Goal: Task Accomplishment & Management: Complete application form

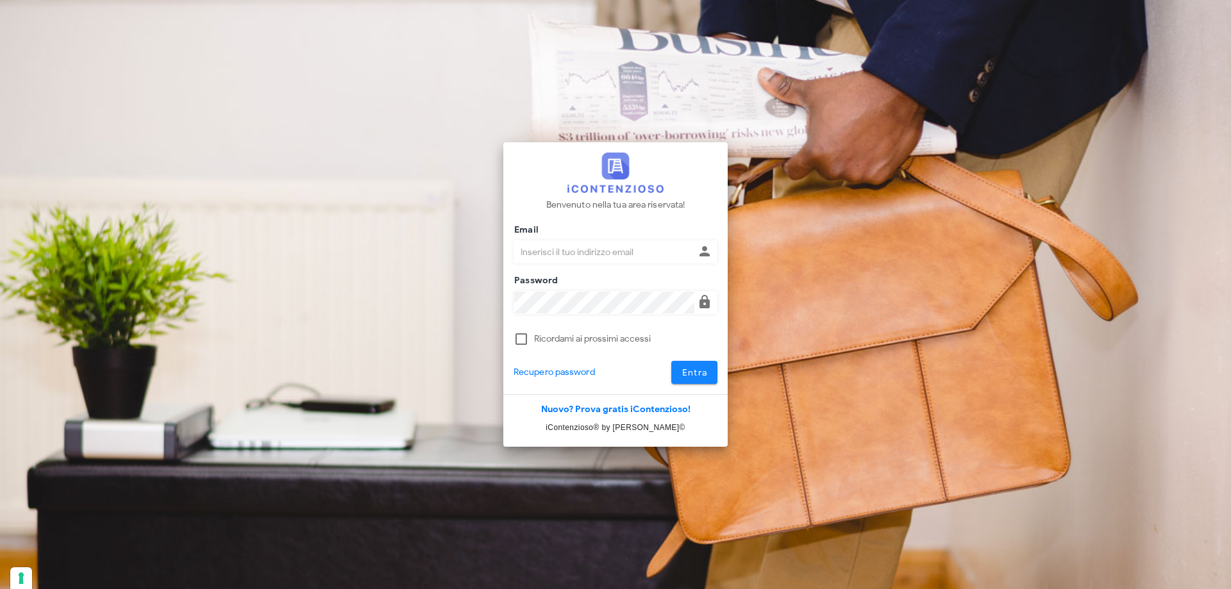
type input "p.rizza@studioassociatoadrev.it"
click at [699, 379] on button "Entra" at bounding box center [694, 372] width 47 height 23
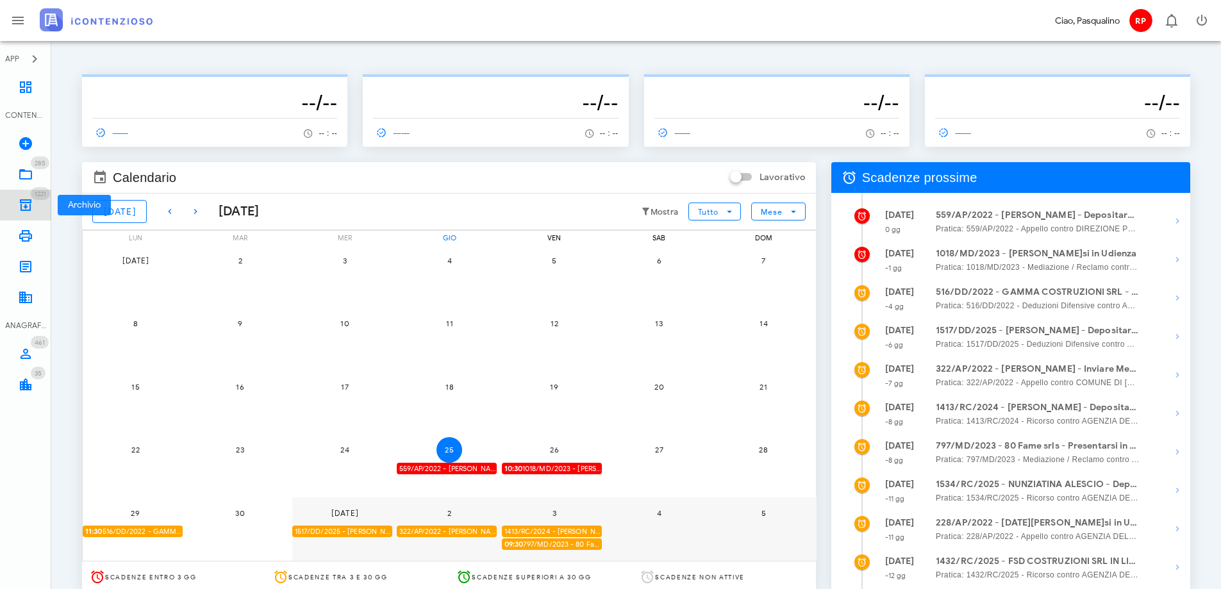
click at [25, 206] on icon at bounding box center [25, 204] width 15 height 15
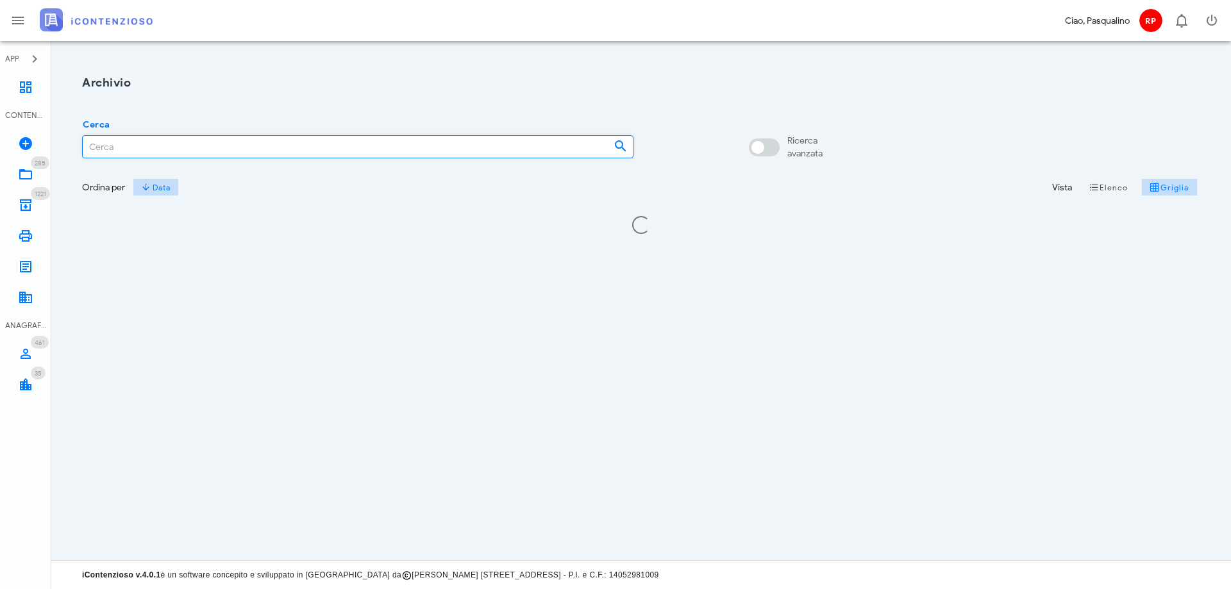
click at [174, 139] on input "Cerca" at bounding box center [343, 147] width 520 height 22
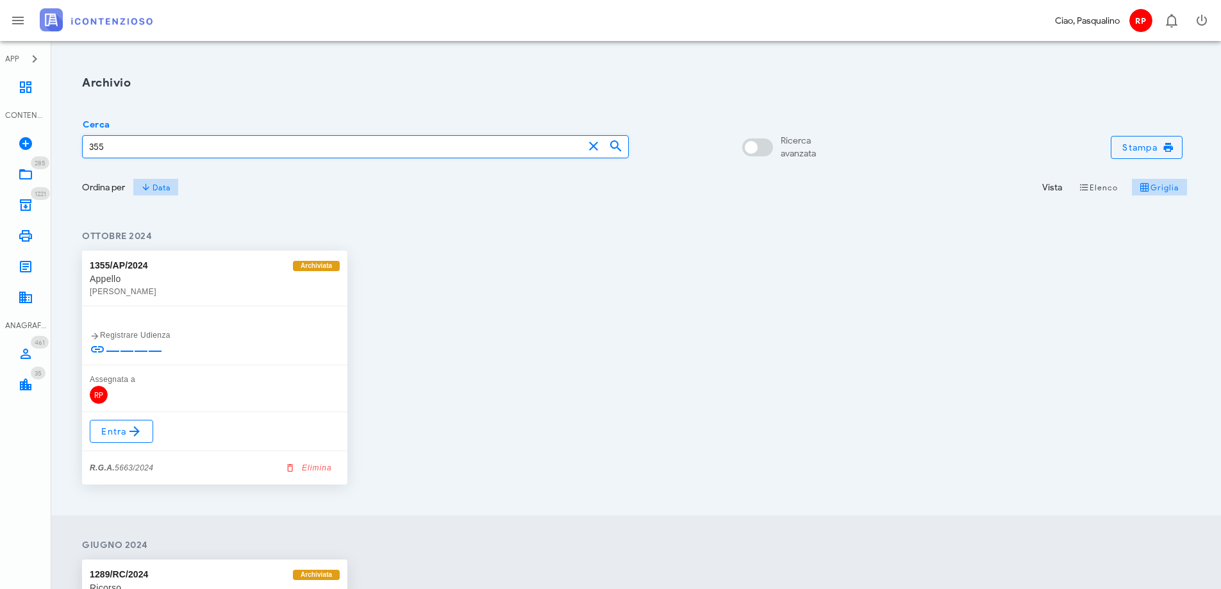
click at [129, 146] on input "355" at bounding box center [333, 147] width 501 height 22
drag, startPoint x: 153, startPoint y: 154, endPoint x: -62, endPoint y: 128, distance: 216.4
type input "355"
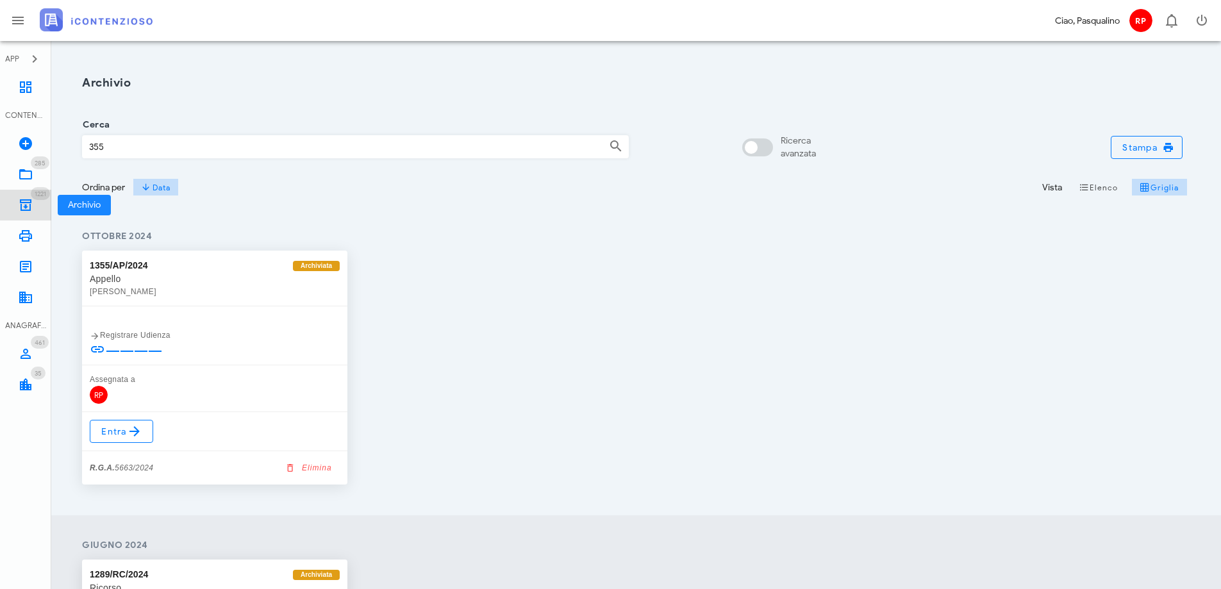
drag, startPoint x: 26, startPoint y: 203, endPoint x: 69, endPoint y: 159, distance: 61.2
click at [26, 204] on icon at bounding box center [25, 204] width 15 height 15
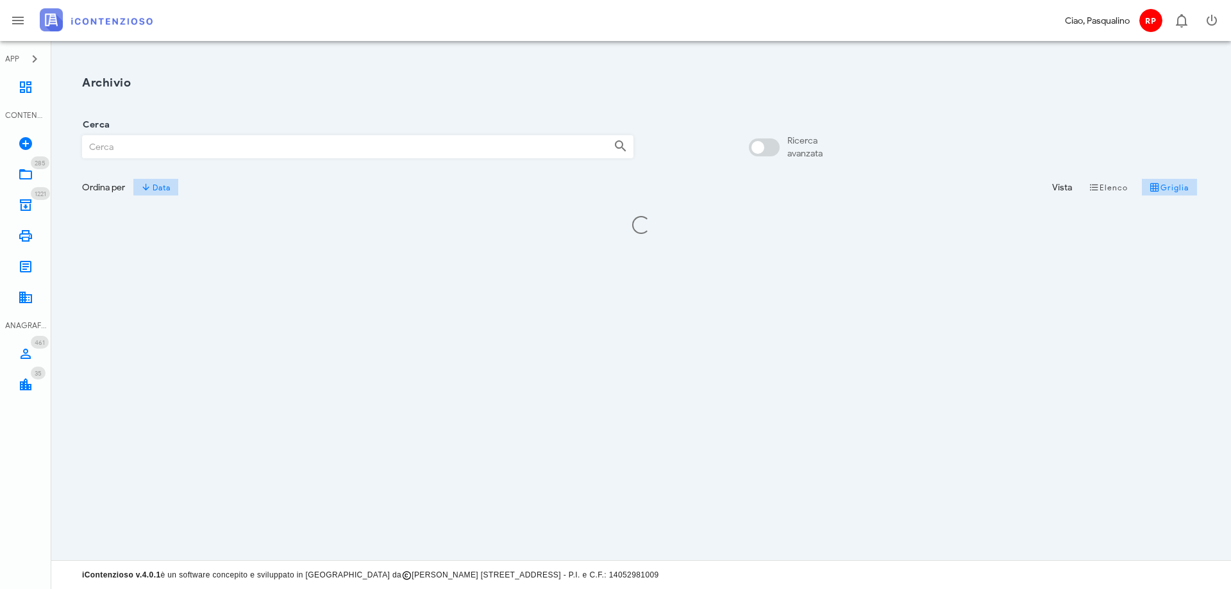
click at [117, 144] on input "Cerca" at bounding box center [343, 147] width 520 height 22
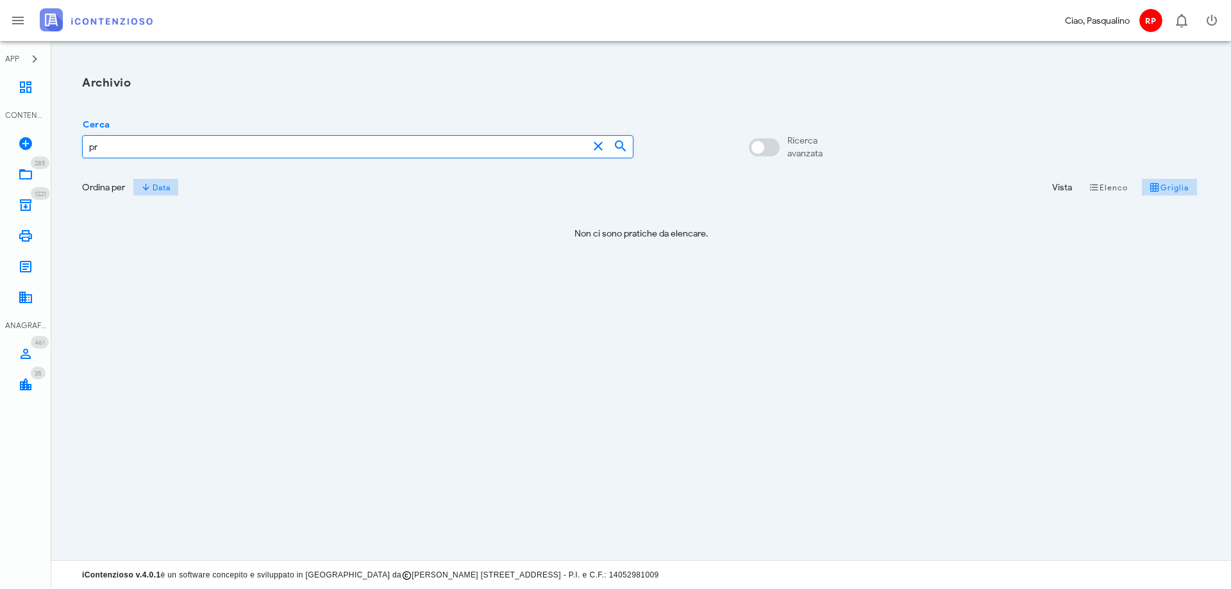
type input "p"
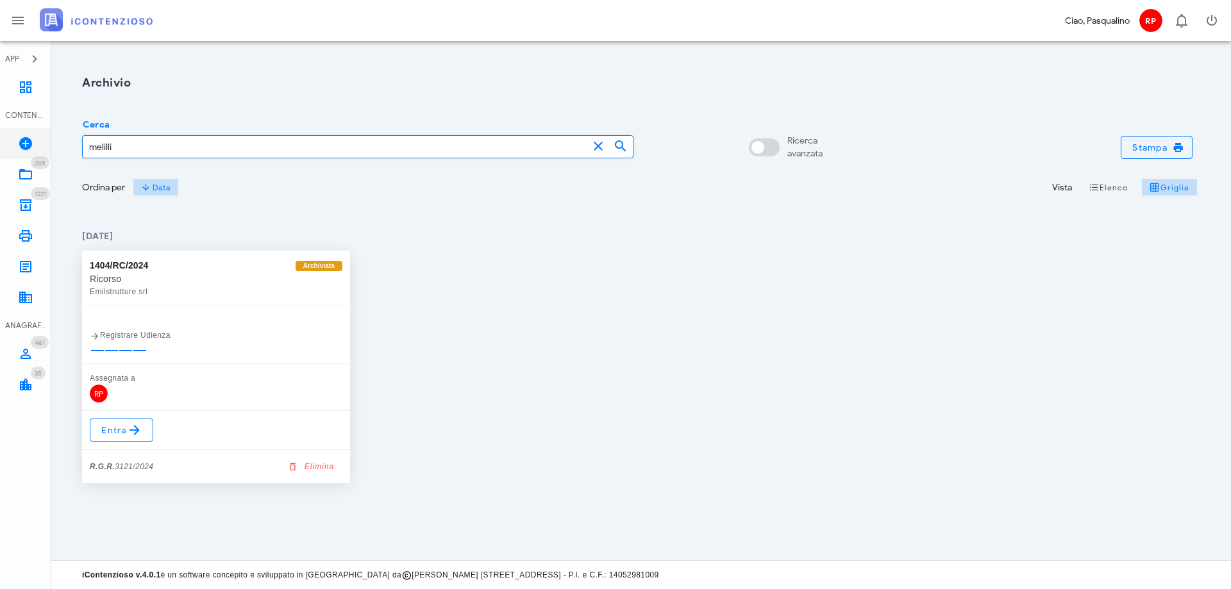
drag, startPoint x: 129, startPoint y: 143, endPoint x: 11, endPoint y: 137, distance: 118.1
click at [11, 137] on div "APP Dashboard CONTENZIOSO Nuovo Contenzioso 285 In Lavorazione 285 1221 Archivi…" at bounding box center [615, 294] width 1231 height 589
type input "melilli"
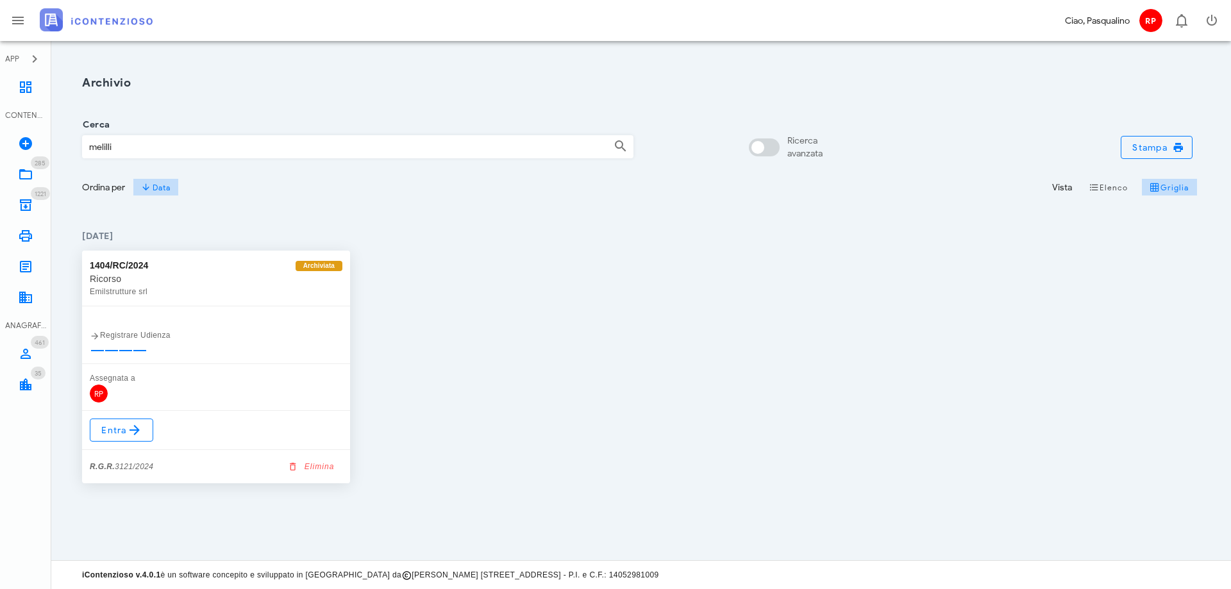
click at [589, 354] on div "1404/RC/2024 Archiviata Ricorso Emilstrutture srl Registrare Udienza Assegnata …" at bounding box center [640, 367] width 1133 height 248
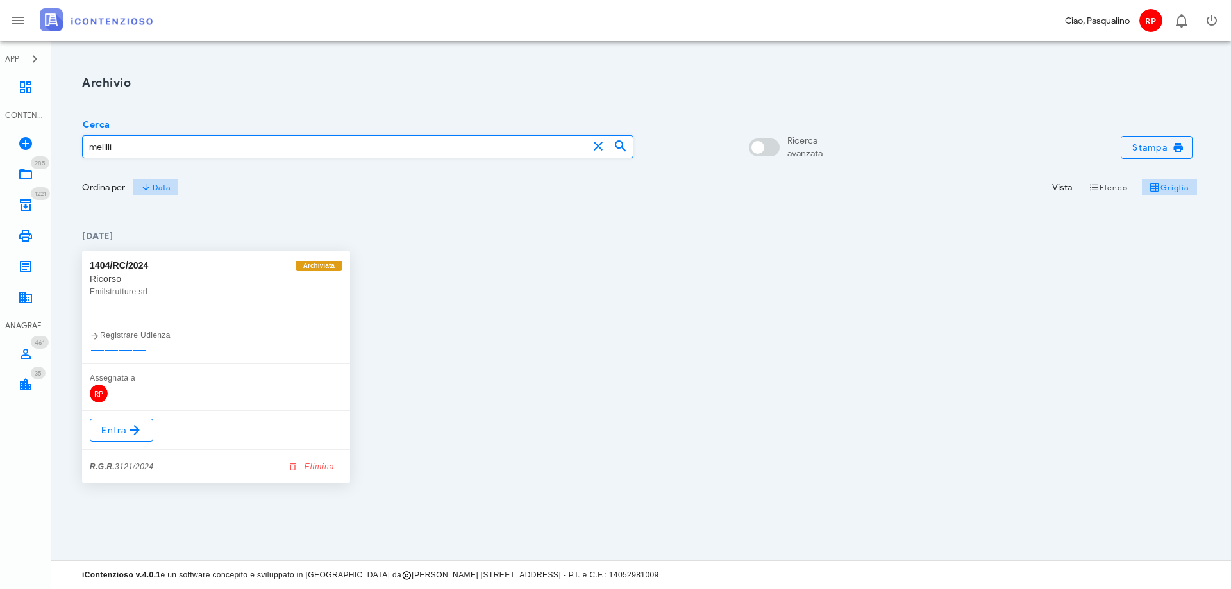
click at [172, 149] on input "melilli" at bounding box center [335, 147] width 505 height 22
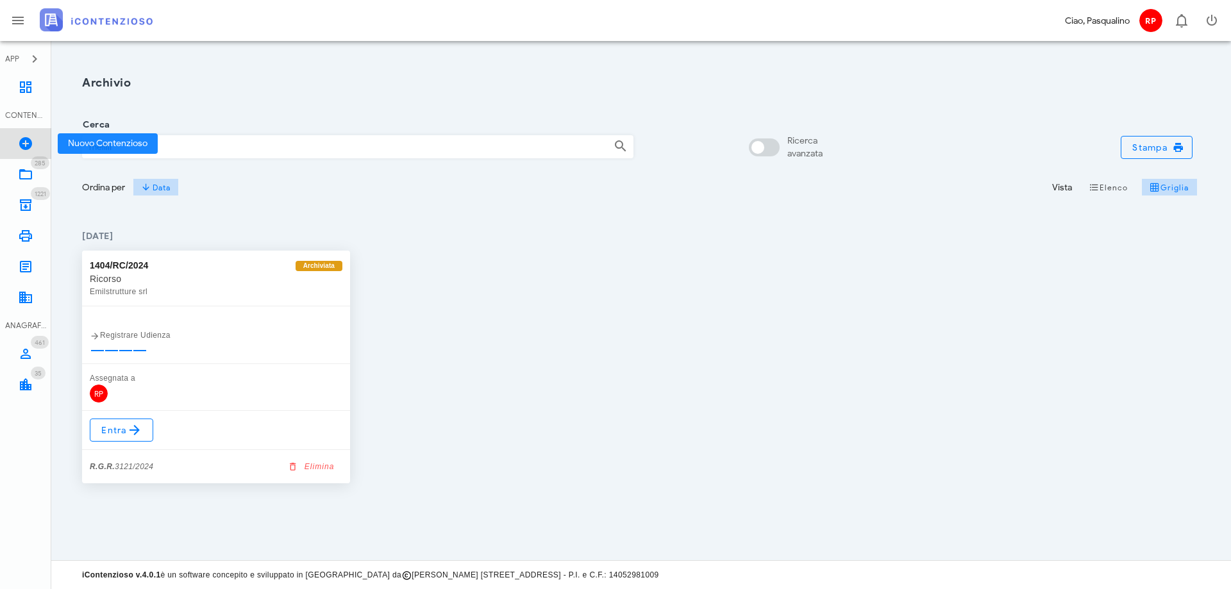
click at [33, 143] on icon at bounding box center [25, 143] width 15 height 15
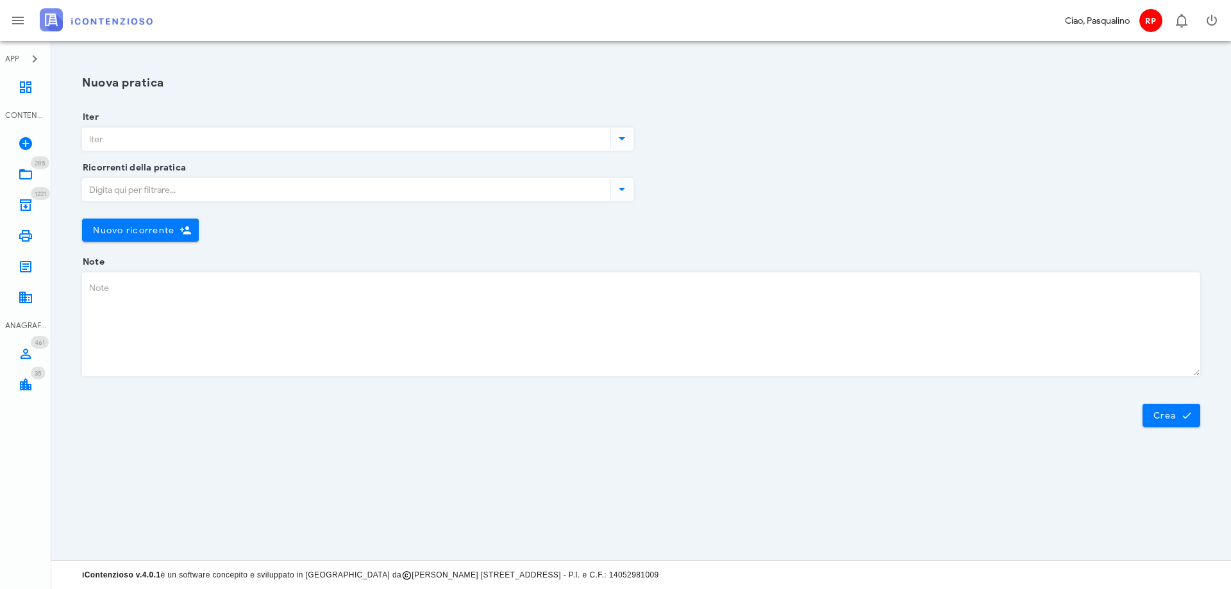
click at [174, 123] on div "Iter" at bounding box center [357, 142] width 551 height 51
click at [181, 136] on input "Iter" at bounding box center [345, 139] width 525 height 22
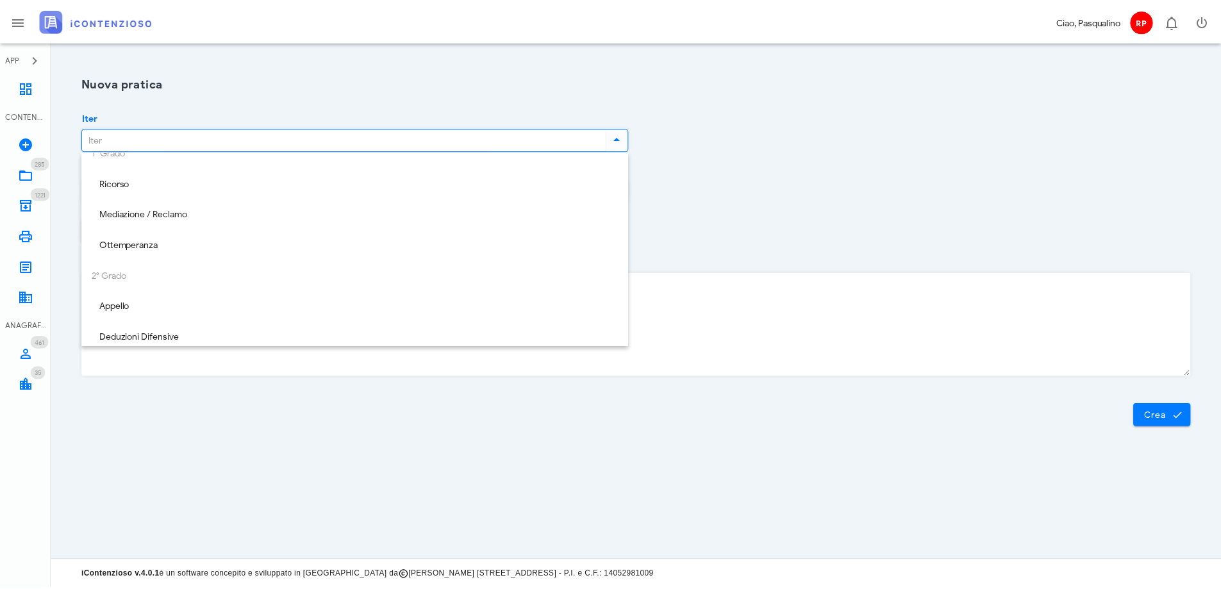
scroll to position [185, 0]
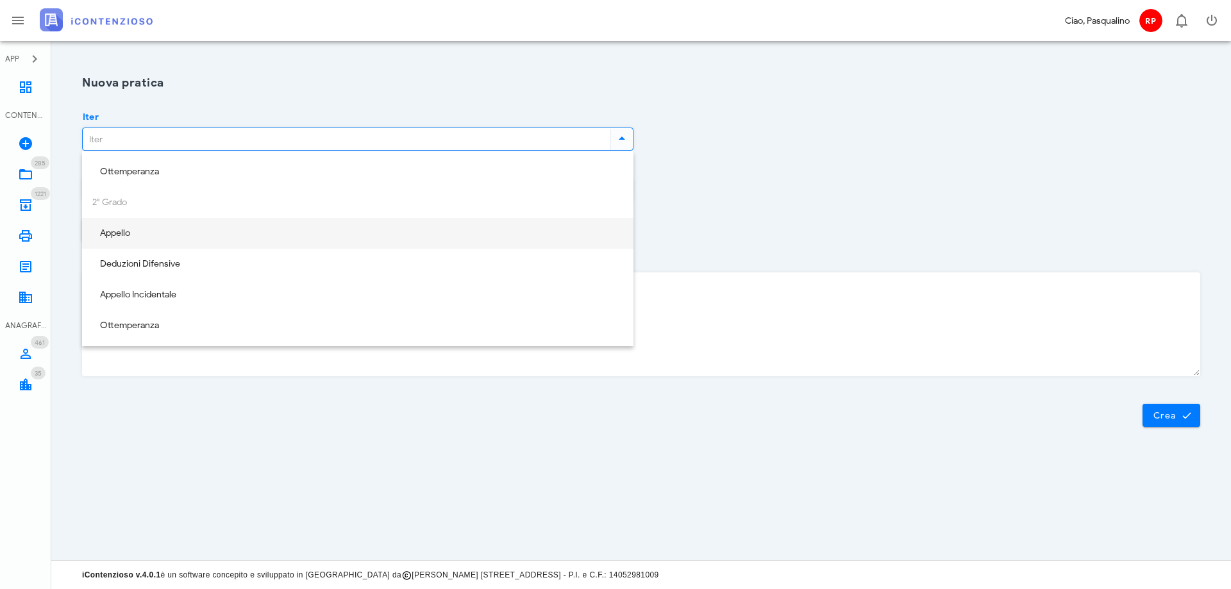
click at [215, 235] on div "Appello" at bounding box center [357, 233] width 531 height 11
type input "Appello"
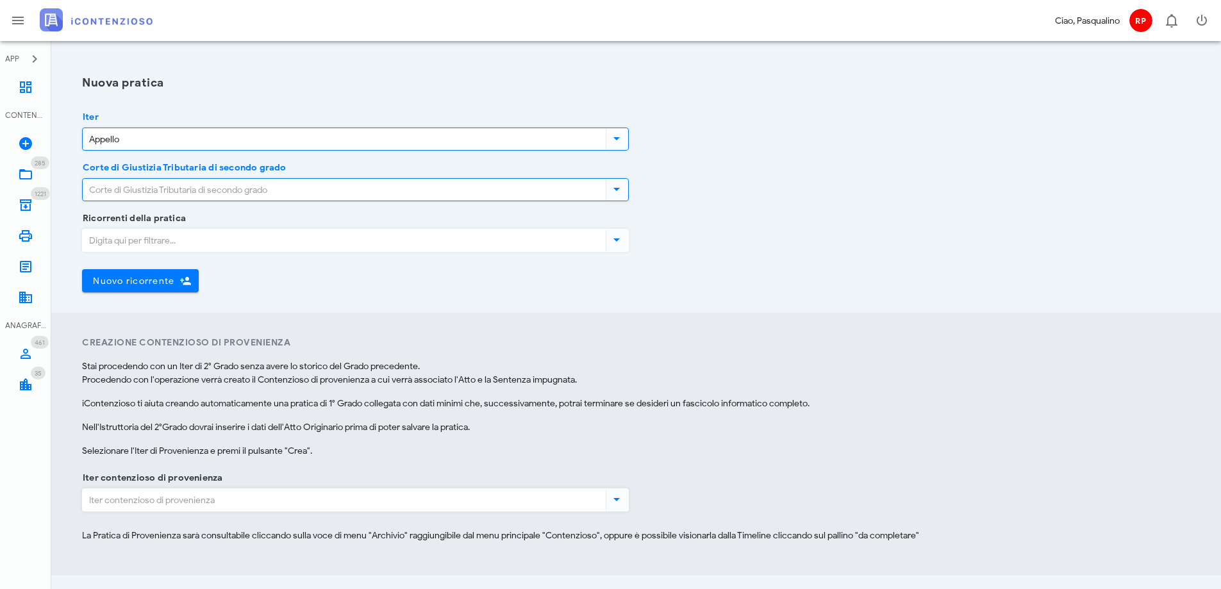
click at [238, 192] on input "Corte di Giustizia Tributaria di secondo grado" at bounding box center [343, 190] width 520 height 22
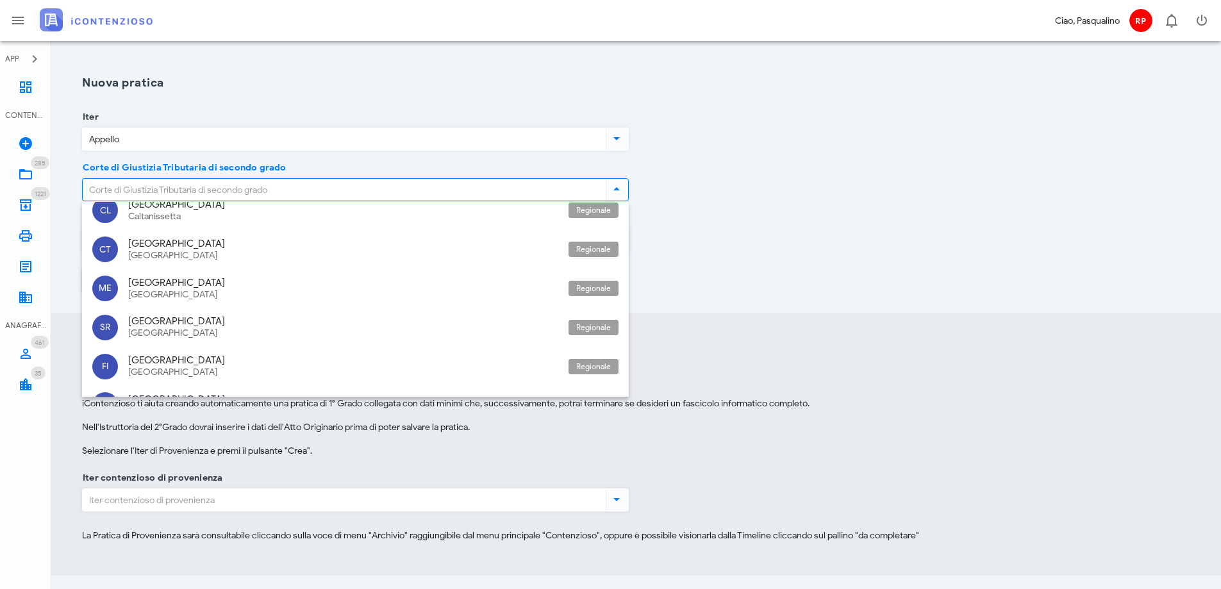
scroll to position [979, 0]
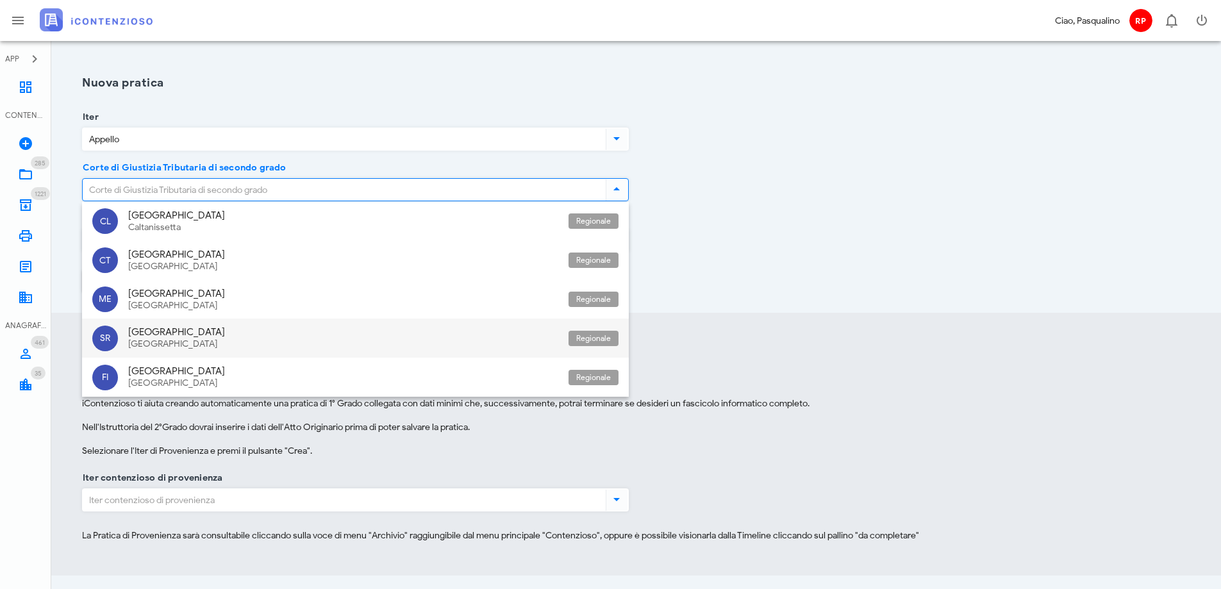
click at [171, 335] on div "[GEOGRAPHIC_DATA]" at bounding box center [343, 332] width 430 height 12
type input "Sicilia - [GEOGRAPHIC_DATA]"
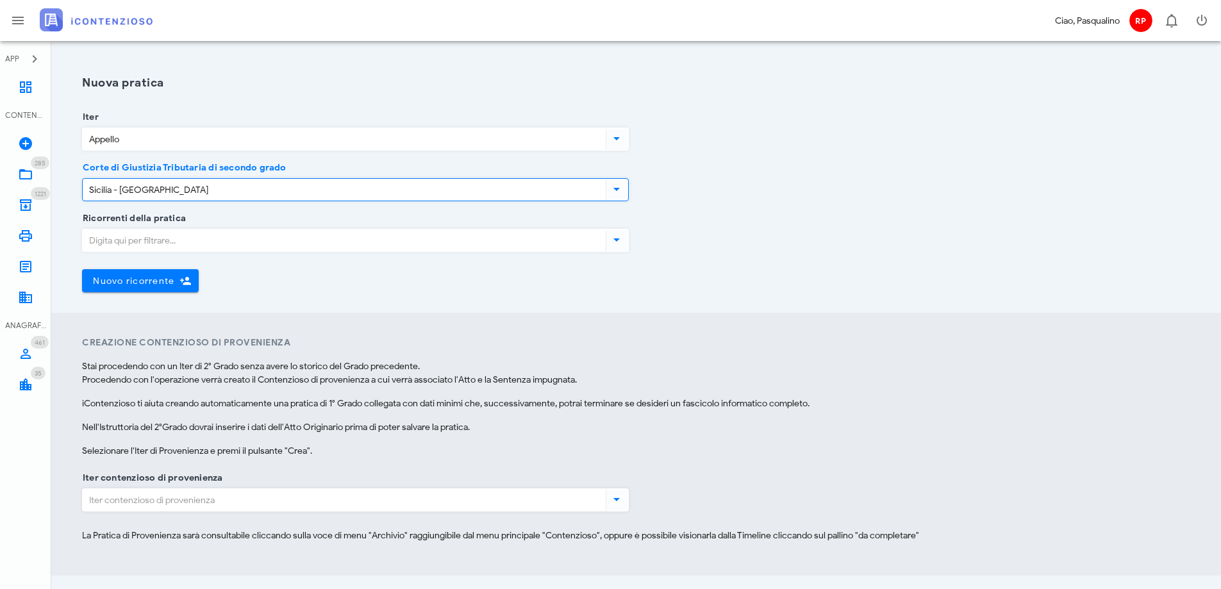
click at [181, 242] on input "Ricorrenti della pratica" at bounding box center [343, 240] width 520 height 22
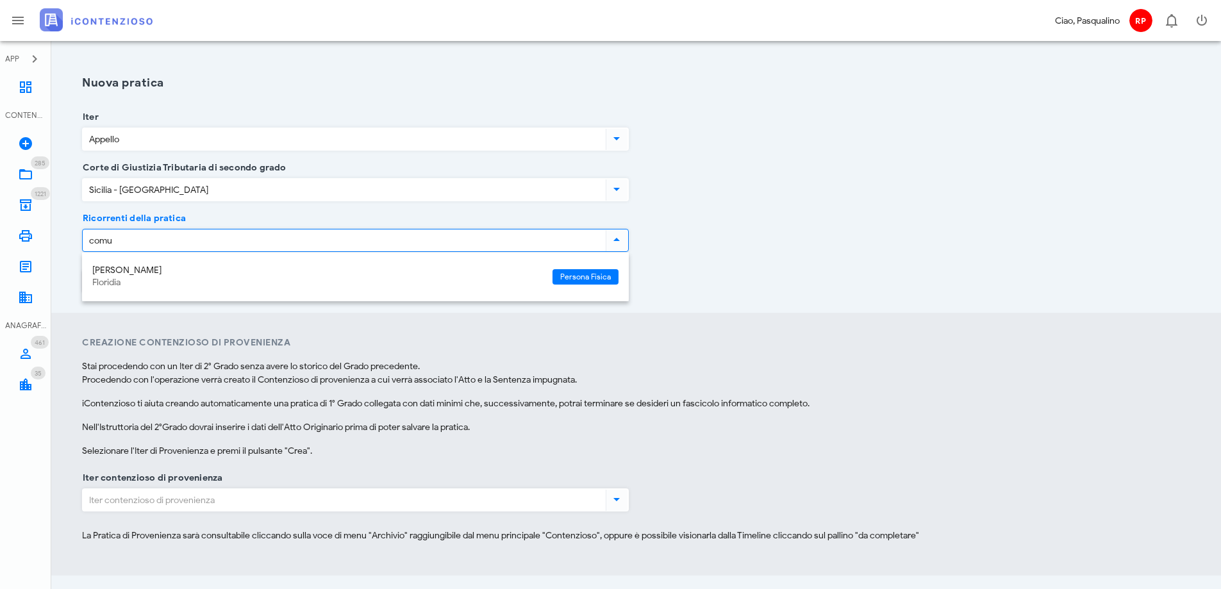
type input "comu"
drag, startPoint x: 700, startPoint y: 245, endPoint x: 360, endPoint y: 246, distance: 339.7
click at [699, 246] on div "Ricorrenti della pratica comu Nuovo ricorrente Chiudi" at bounding box center [636, 266] width 1124 height 94
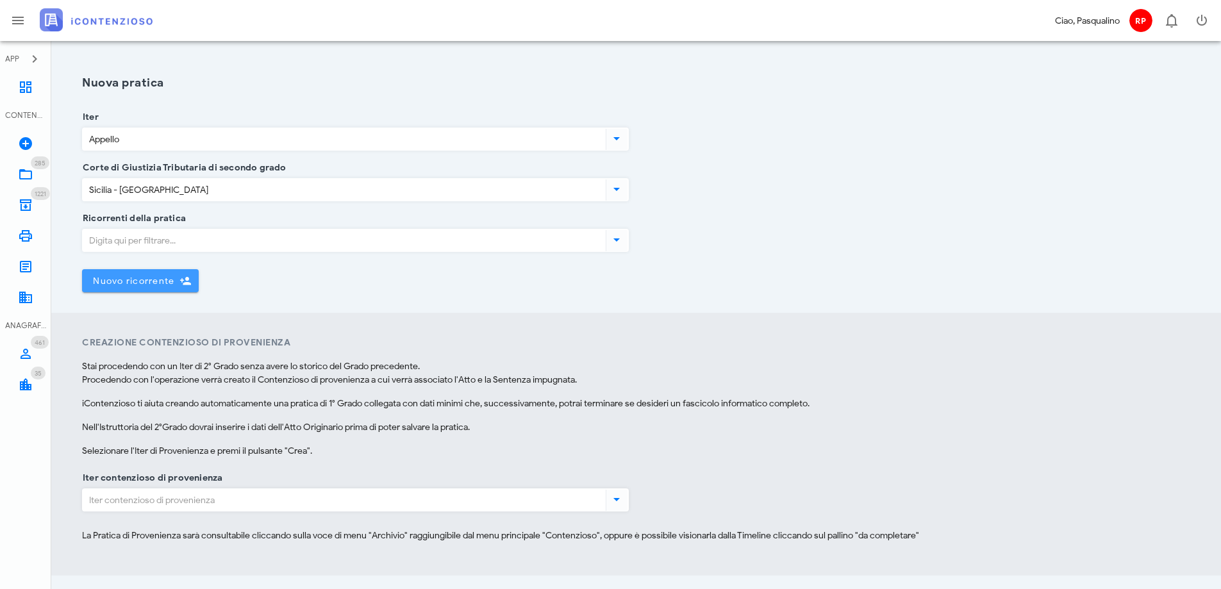
click at [140, 279] on span "Nuovo ricorrente" at bounding box center [133, 281] width 82 height 11
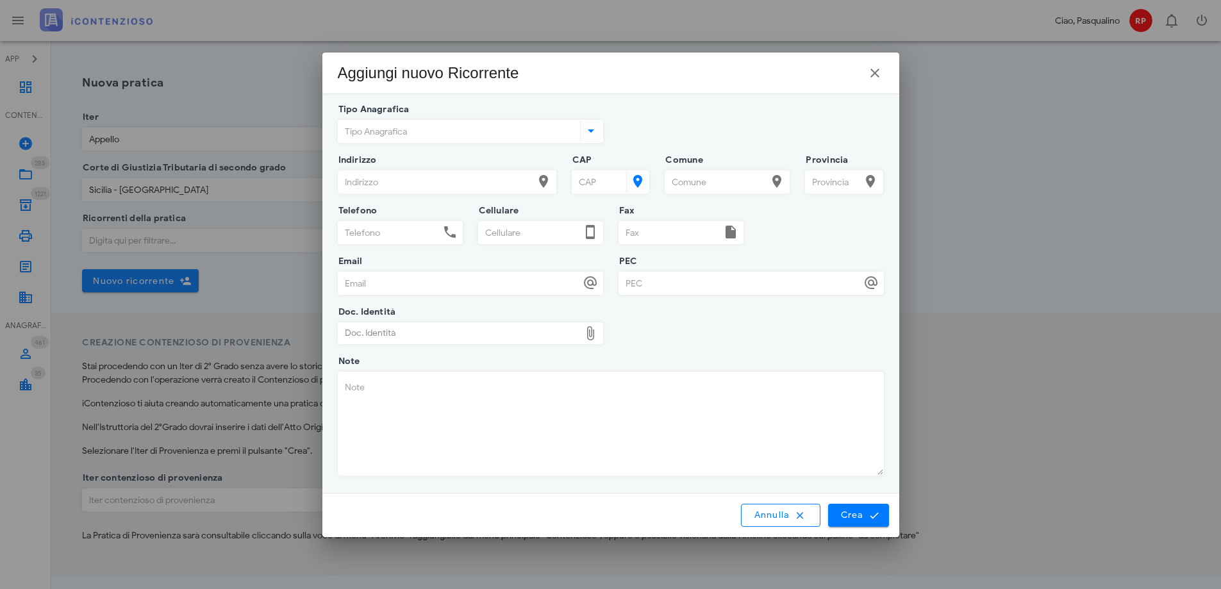
click at [408, 136] on input "Tipo Anagrafica" at bounding box center [457, 132] width 239 height 22
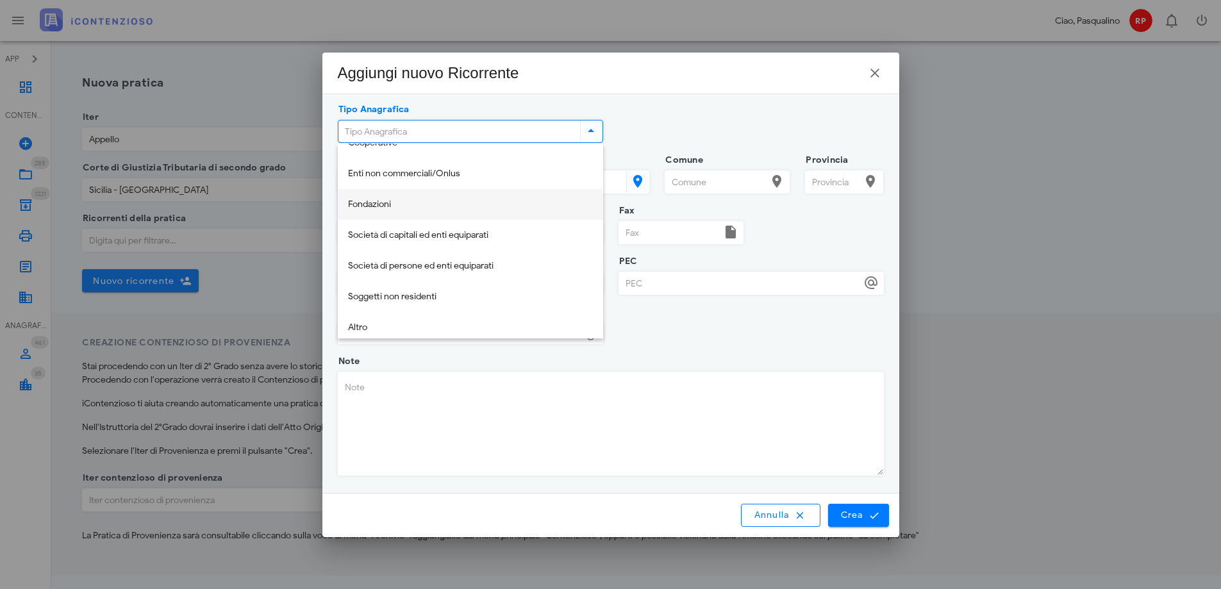
scroll to position [154, 0]
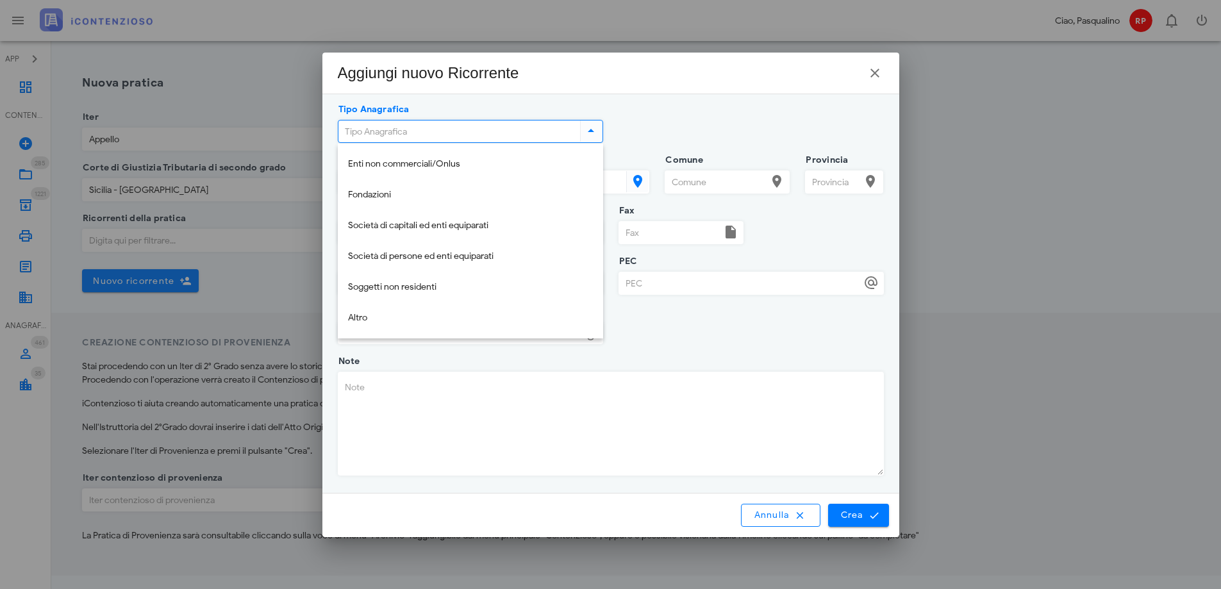
drag, startPoint x: 426, startPoint y: 320, endPoint x: 424, endPoint y: 306, distance: 14.2
click at [424, 319] on div "Altro" at bounding box center [470, 318] width 245 height 11
type input "Altro"
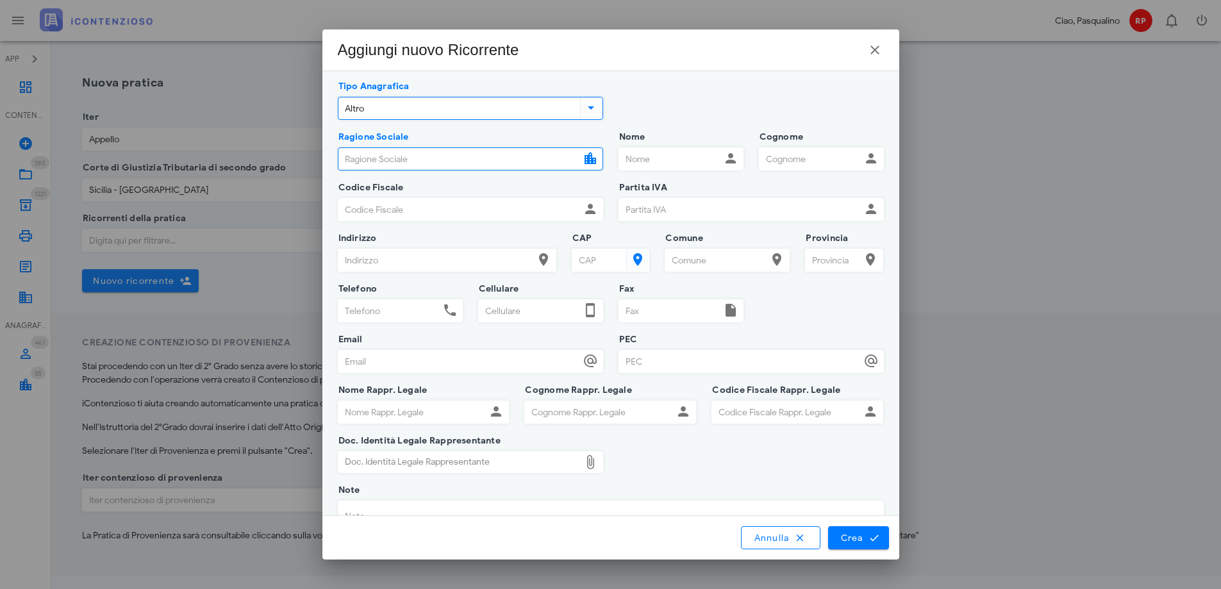
click at [435, 158] on input "Ragione Sociale" at bounding box center [459, 159] width 242 height 22
click at [459, 158] on input "Ragione Sociale" at bounding box center [459, 159] width 242 height 22
type input "c"
type input "COMUNE DI [GEOGRAPHIC_DATA]"
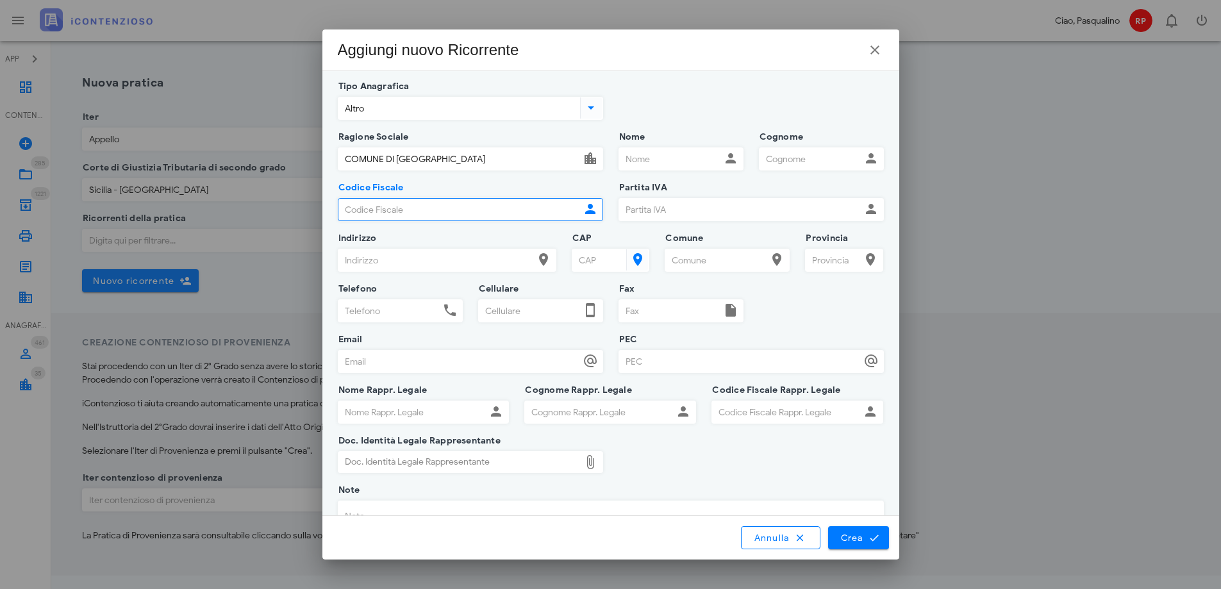
click at [374, 210] on input "Codice Fiscale" at bounding box center [459, 210] width 242 height 22
type input "810000590893"
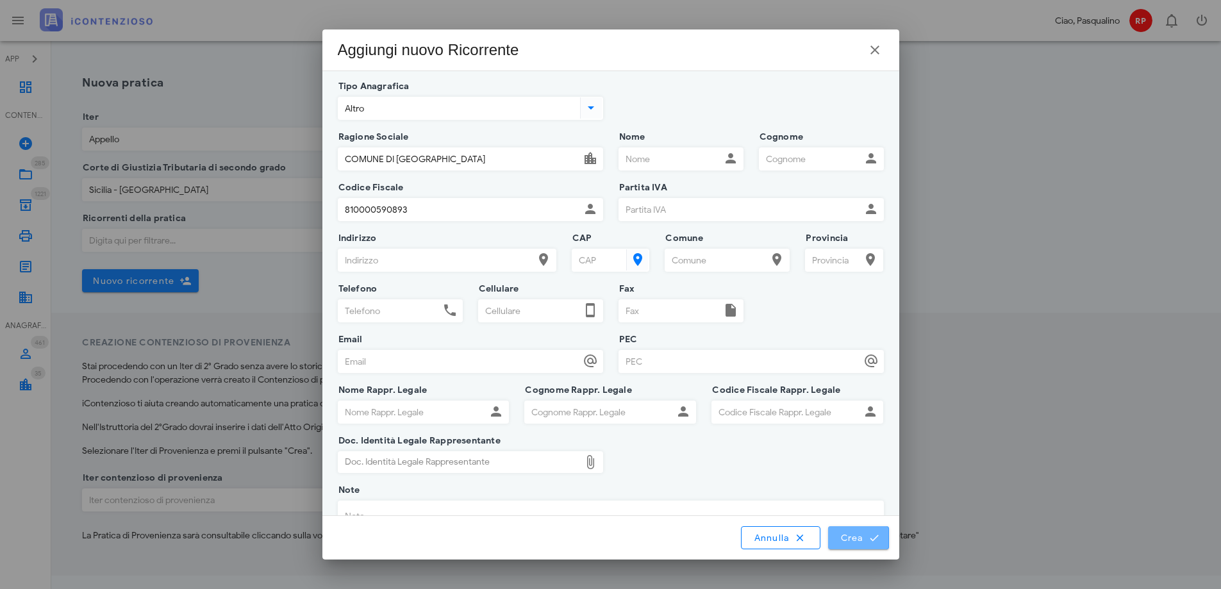
click at [859, 540] on span "Crea" at bounding box center [858, 538] width 37 height 12
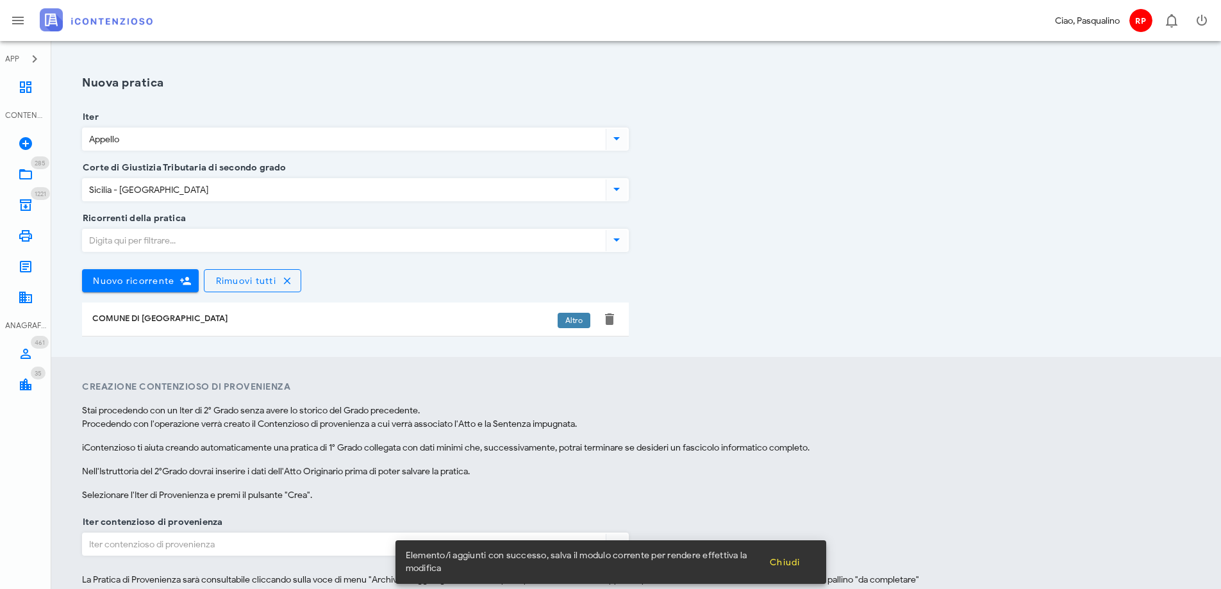
scroll to position [294, 0]
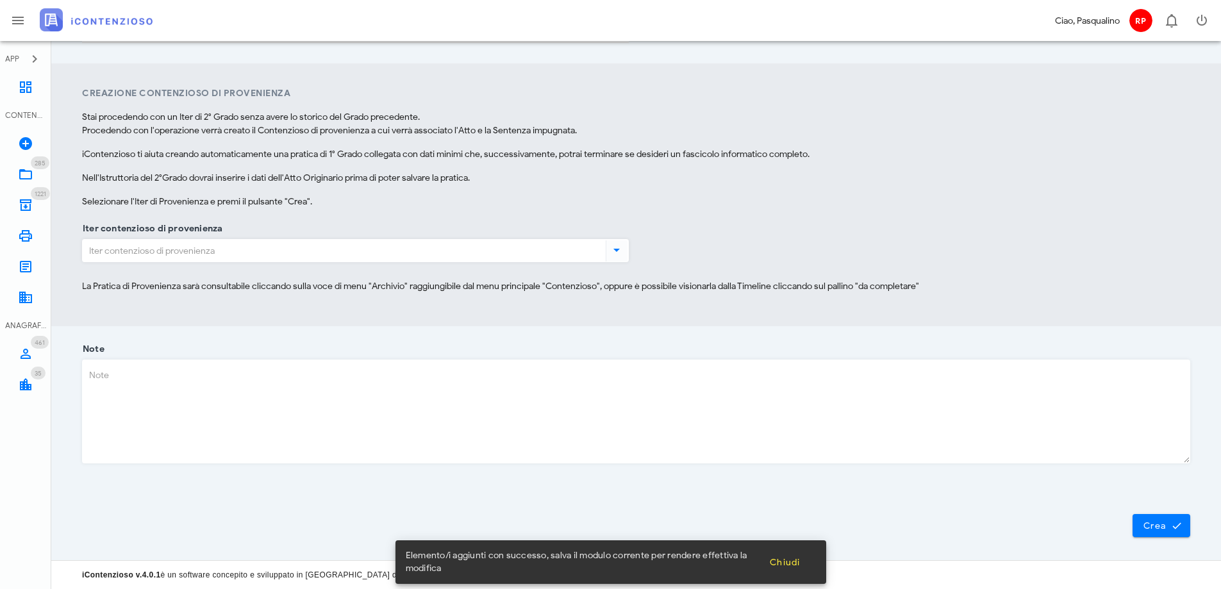
click at [320, 256] on input "Iter contenzioso di provenienza" at bounding box center [343, 251] width 520 height 22
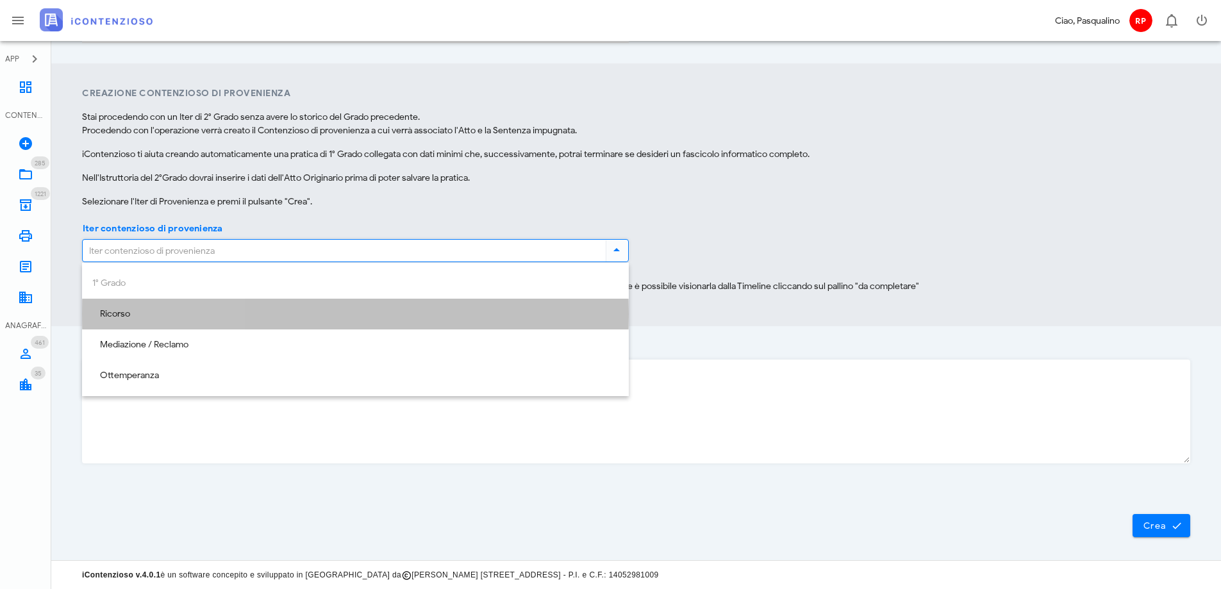
click at [214, 322] on div "Ricorso" at bounding box center [355, 314] width 526 height 26
type input "Ricorso"
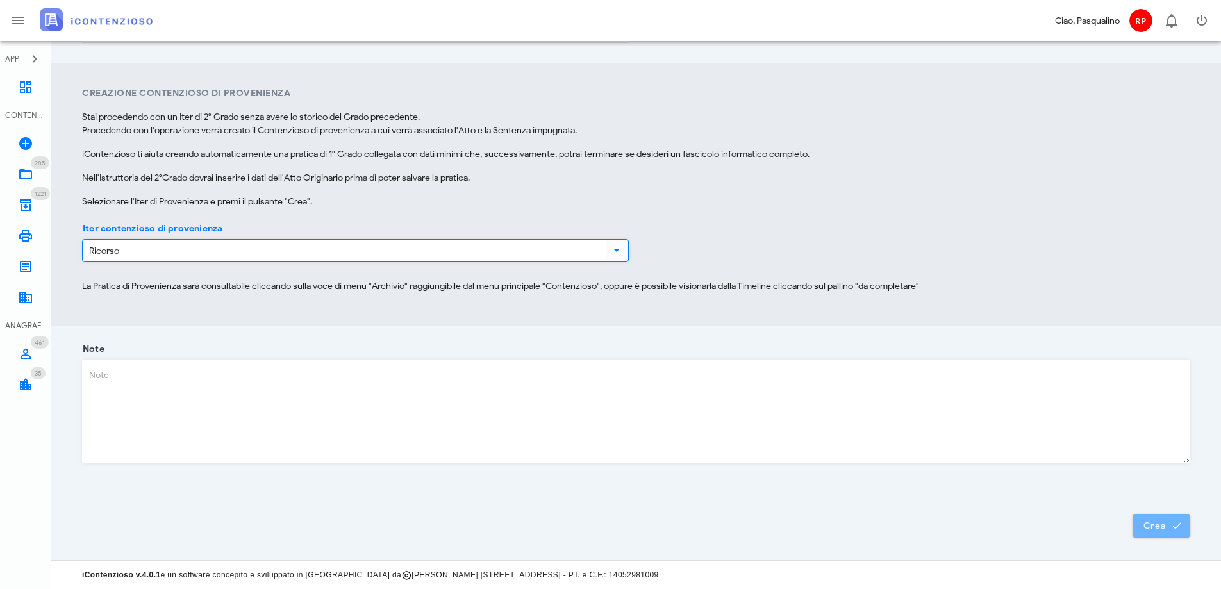
click at [1155, 524] on span "Crea" at bounding box center [1161, 526] width 37 height 12
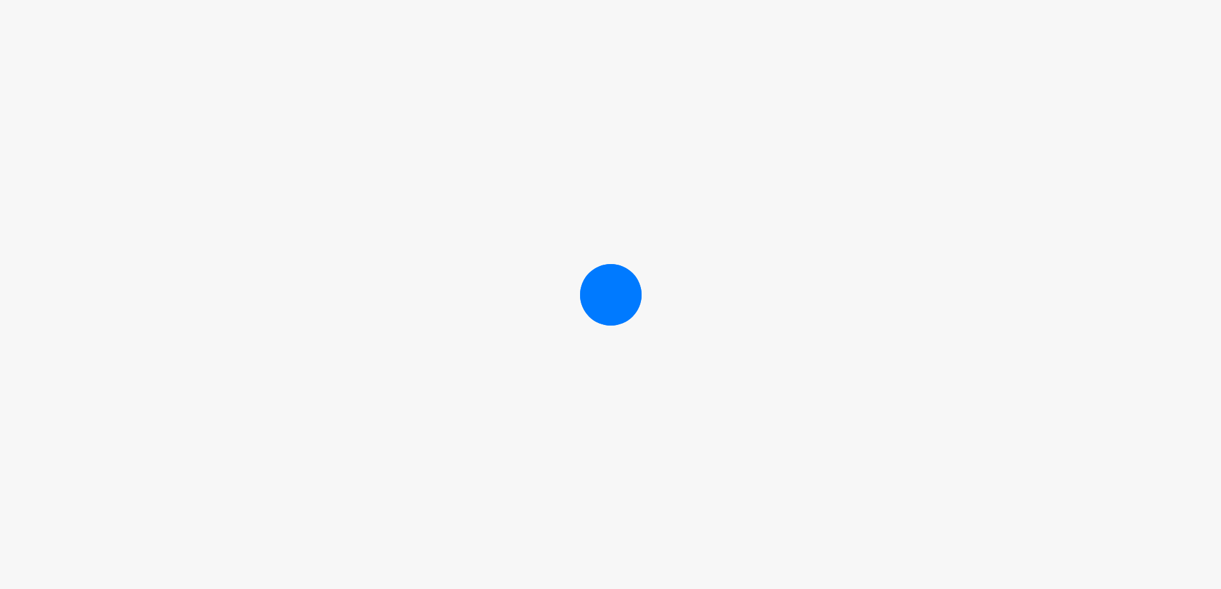
scroll to position [204, 0]
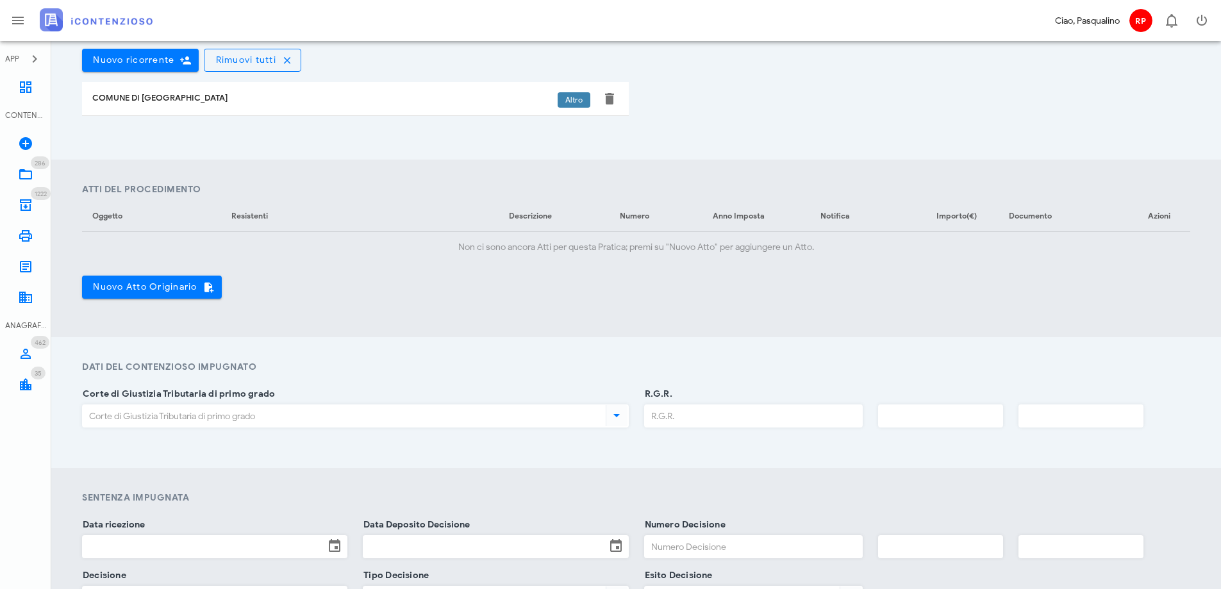
scroll to position [513, 0]
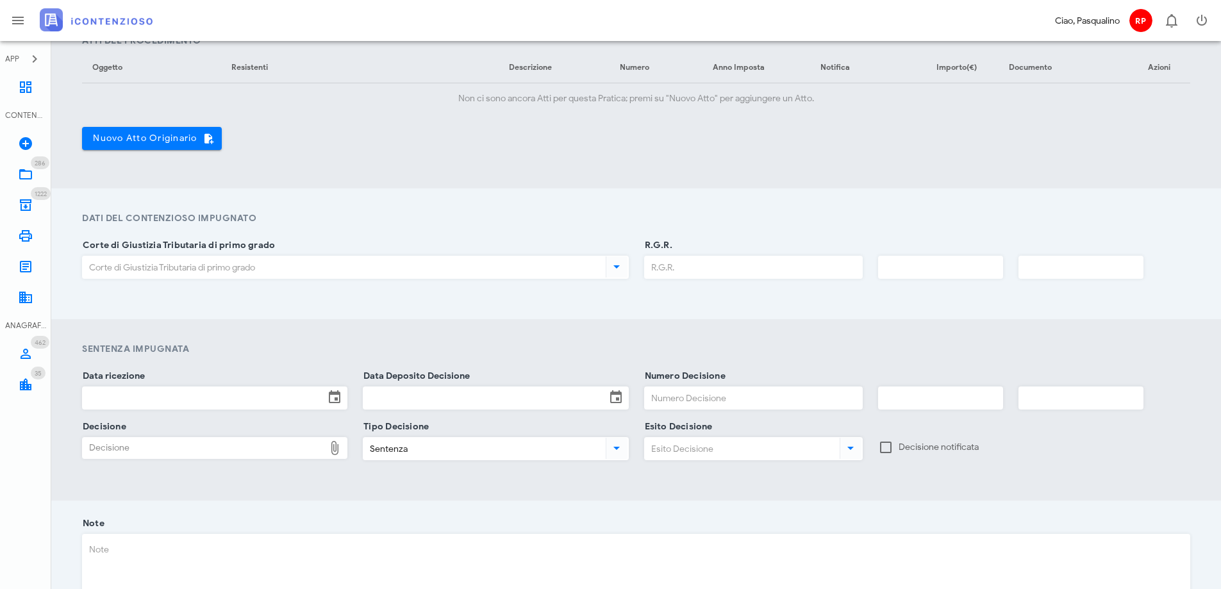
click at [444, 179] on section "Atti del Procedimento Oggetto Resistenti Descrizione Numero Anno Imposta Notifi…" at bounding box center [636, 100] width 1170 height 178
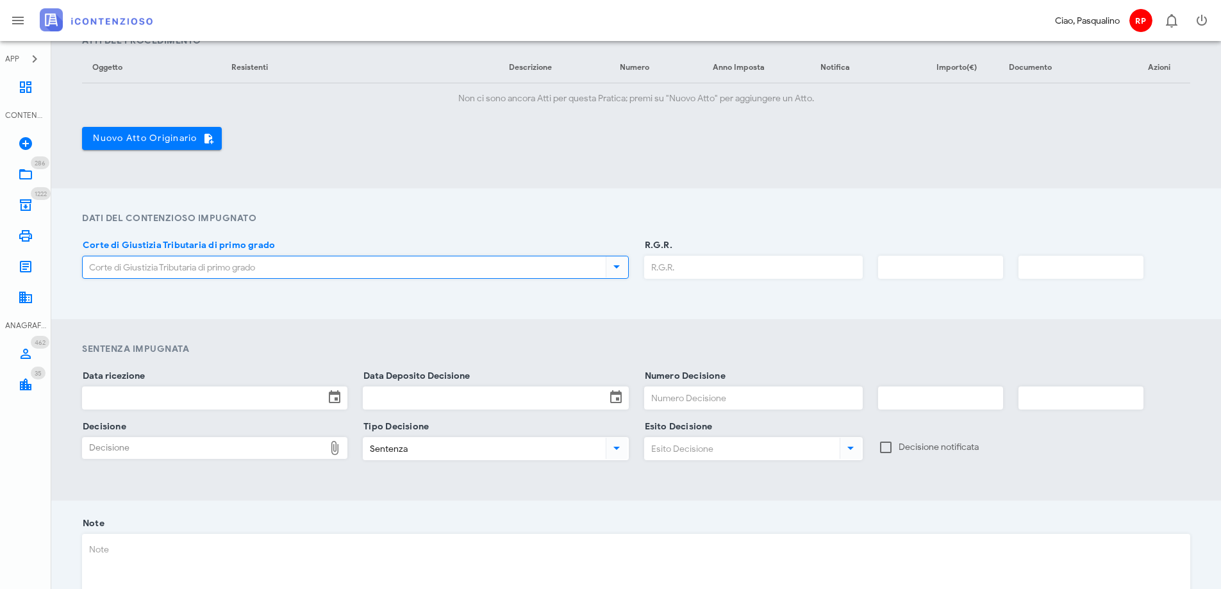
click at [435, 270] on input "Corte di Giustizia Tributaria di primo grado" at bounding box center [343, 267] width 520 height 22
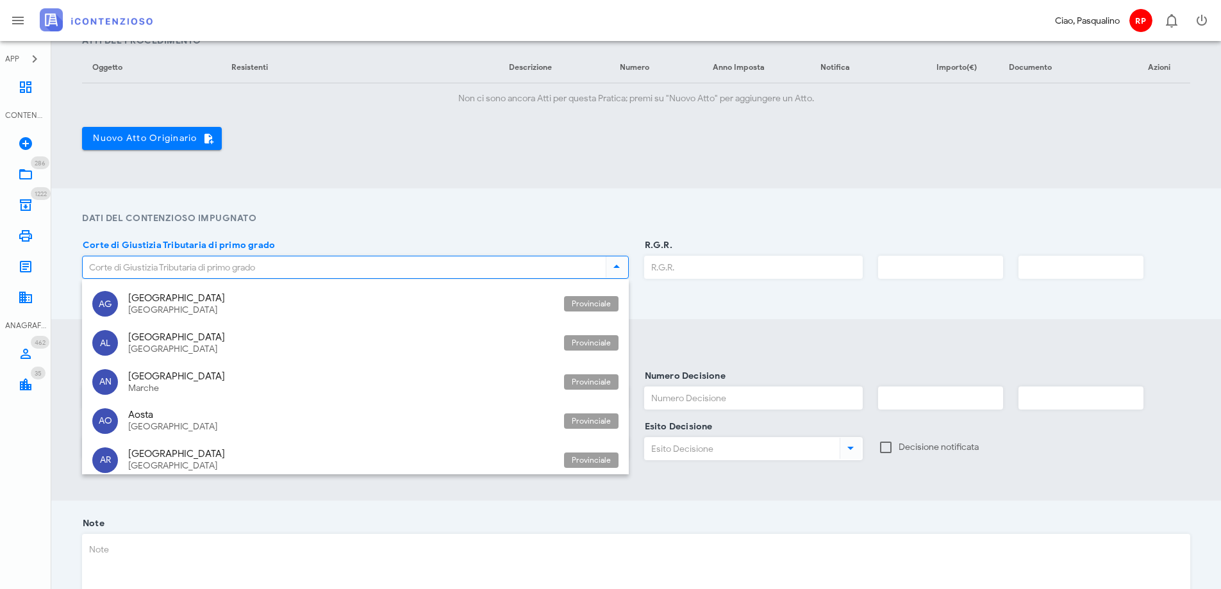
click at [324, 276] on input "Corte di Giustizia Tributaria di primo grado" at bounding box center [343, 267] width 520 height 22
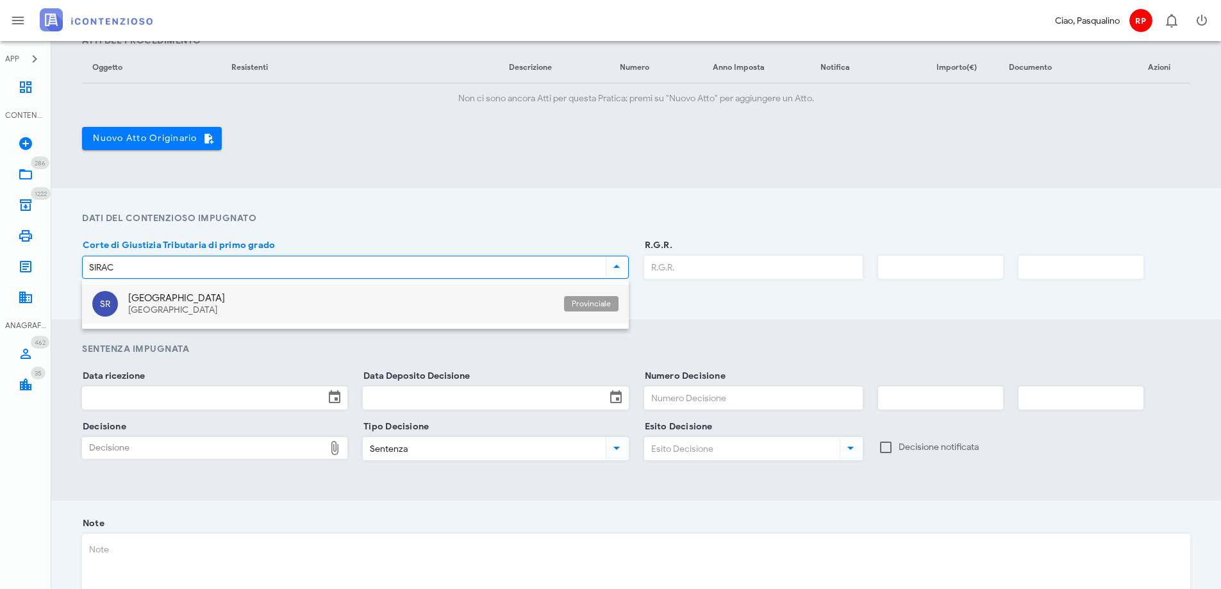
click at [255, 299] on div "[GEOGRAPHIC_DATA]" at bounding box center [341, 298] width 426 height 12
type input "[GEOGRAPHIC_DATA]"
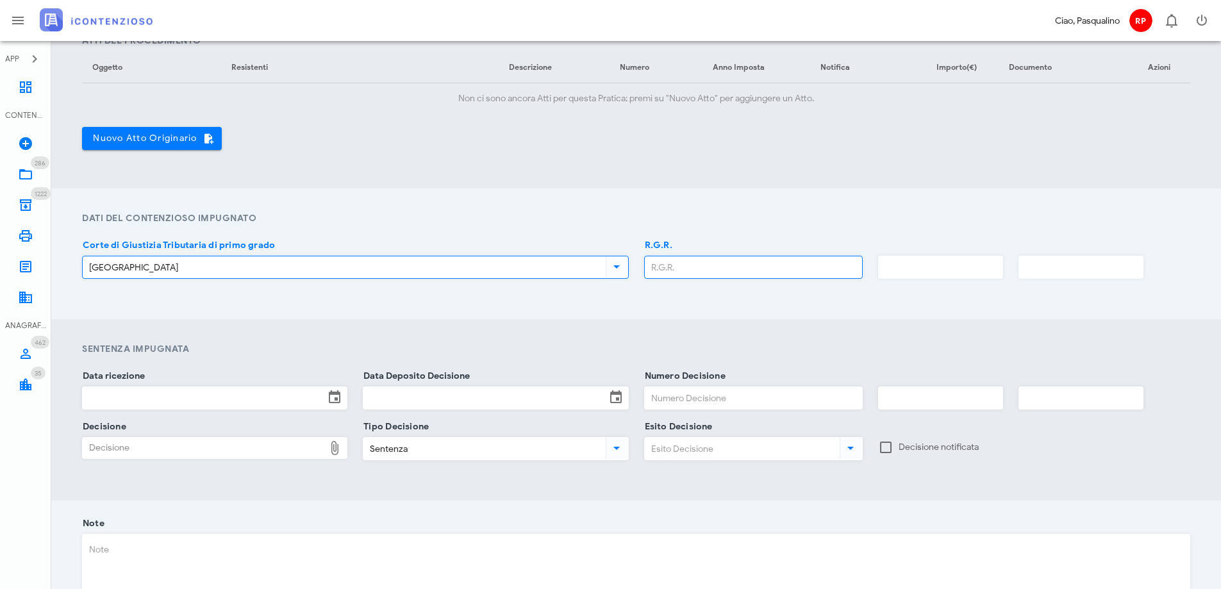
click at [683, 269] on input "R.G.R." at bounding box center [753, 267] width 217 height 22
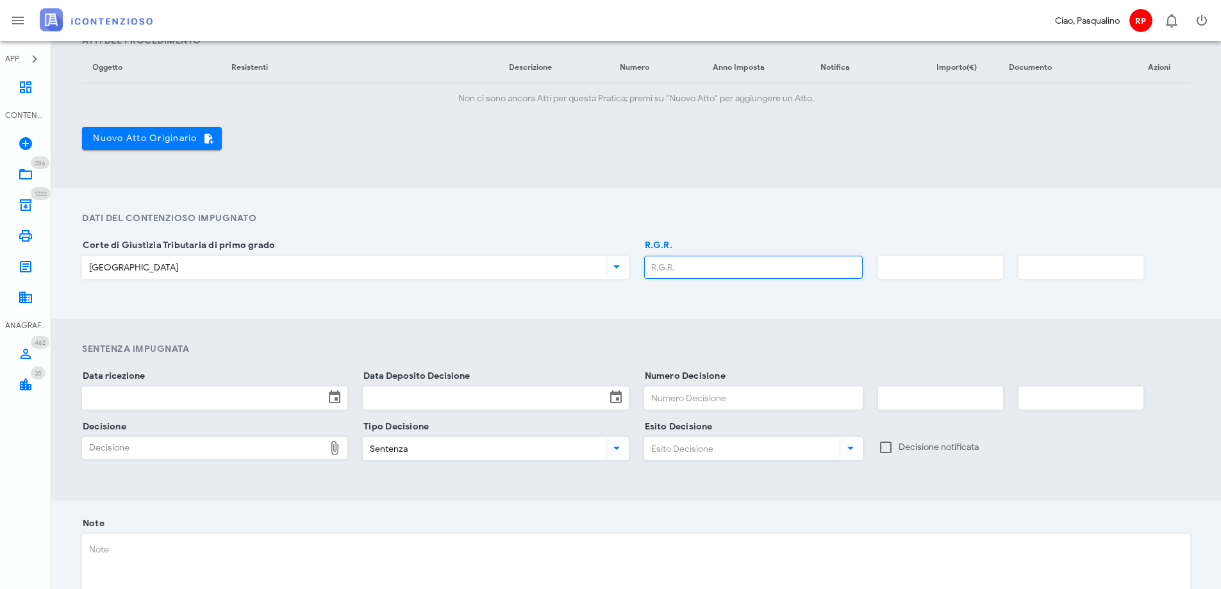
click at [743, 227] on section "Dati del contenzioso Impugnato Corte di Giustizia Tributaria di primo grado Sir…" at bounding box center [636, 253] width 1170 height 131
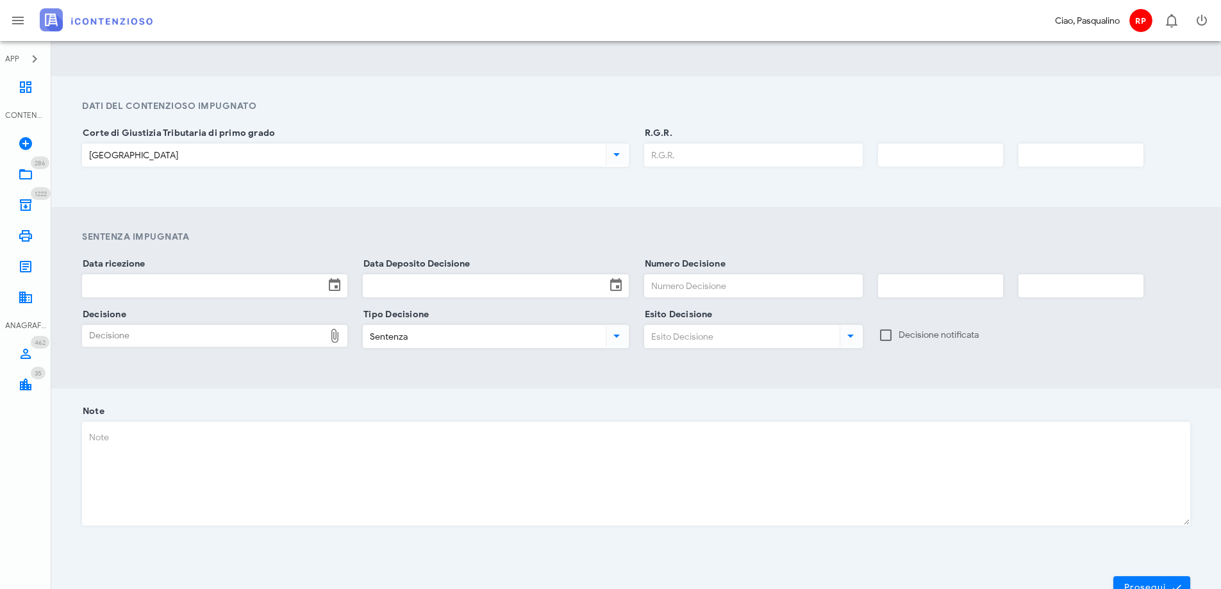
scroll to position [687, 0]
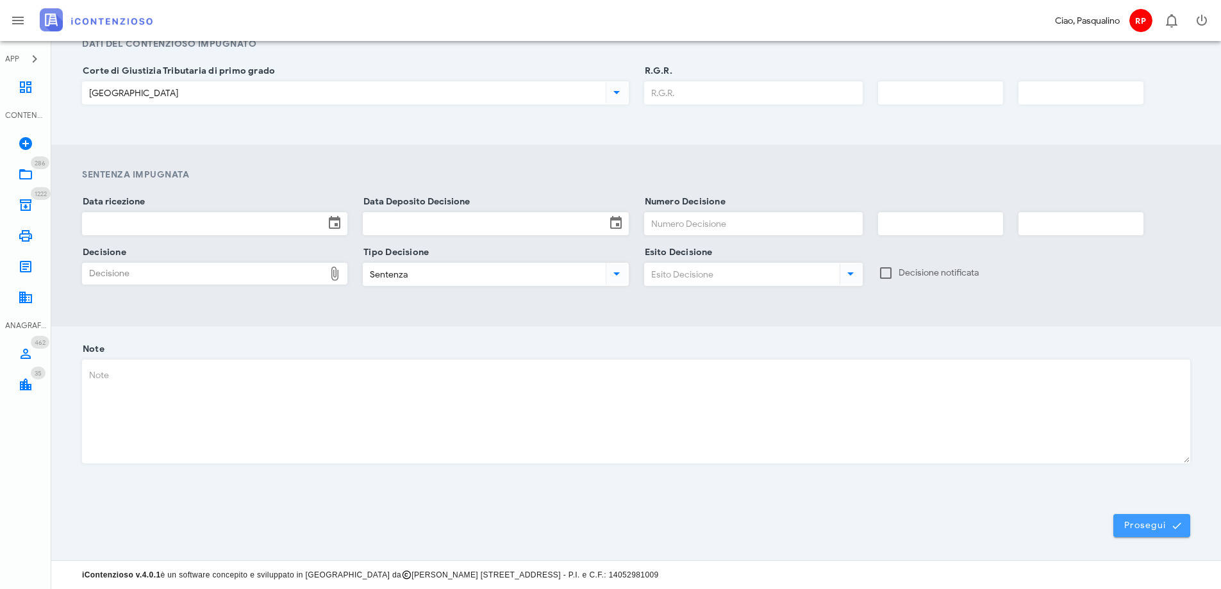
click at [1145, 524] on span "Prosegui" at bounding box center [1152, 526] width 56 height 12
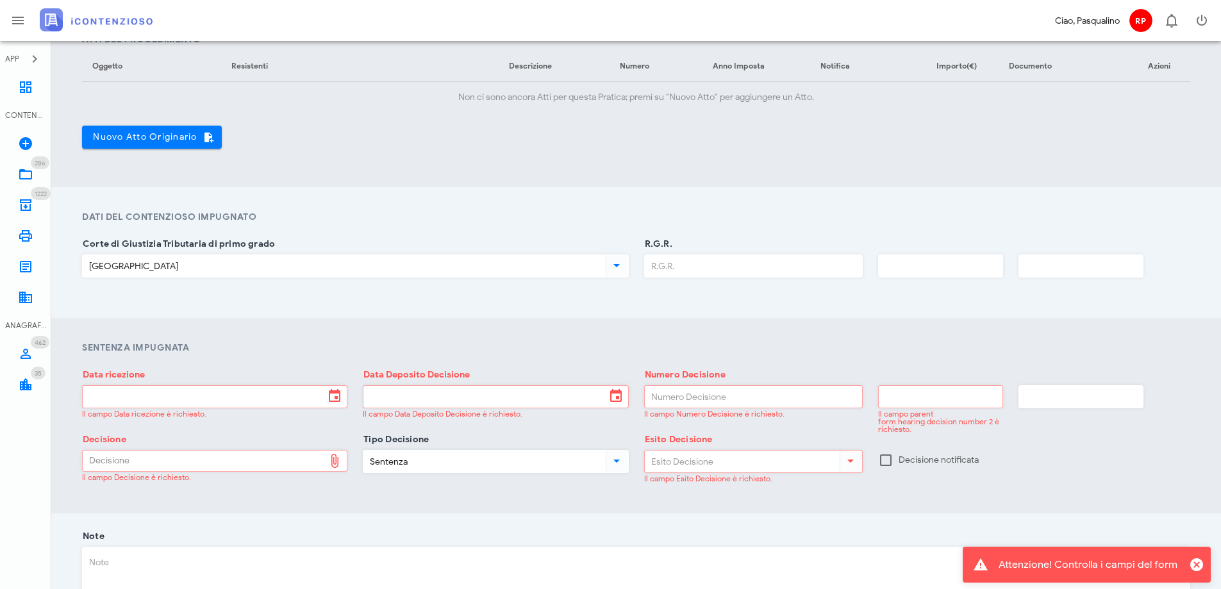
scroll to position [577, 0]
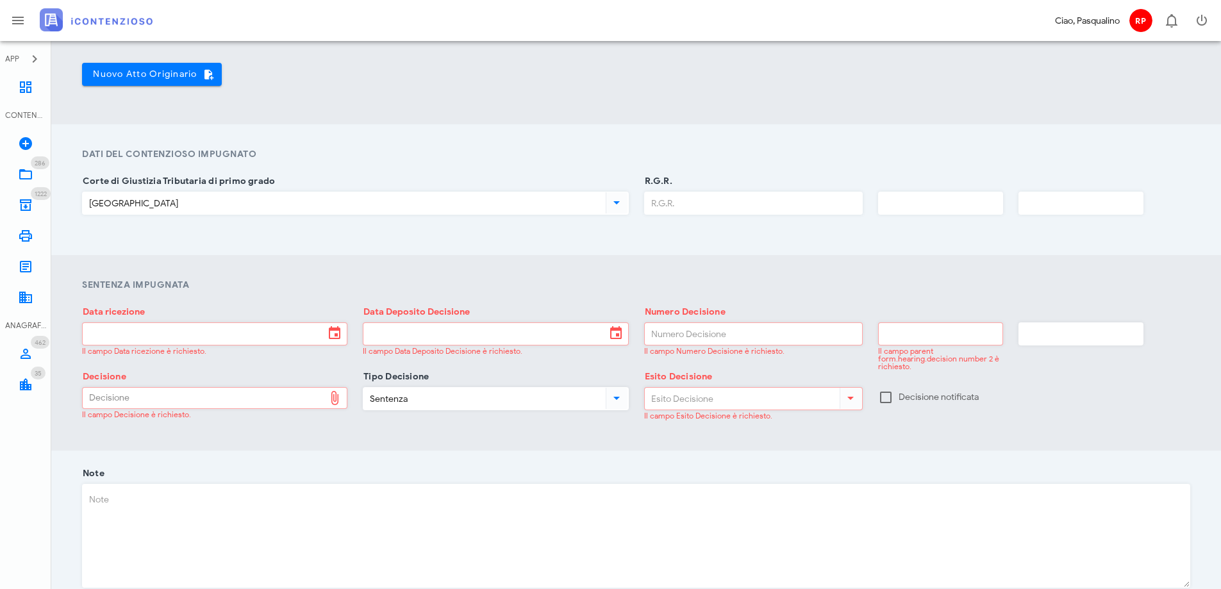
click at [829, 154] on h4 "Dati del contenzioso Impugnato" at bounding box center [636, 153] width 1108 height 13
